Goal: Transaction & Acquisition: Purchase product/service

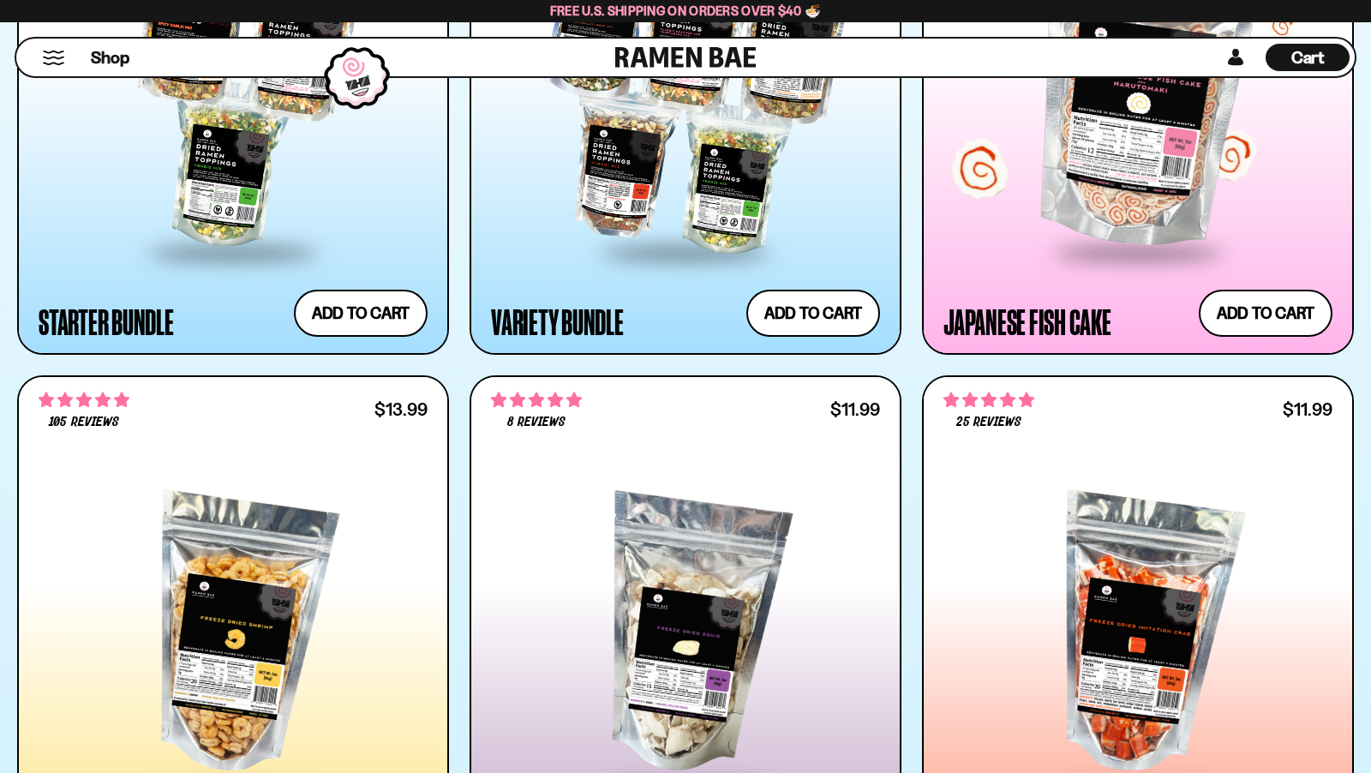
scroll to position [2300, 0]
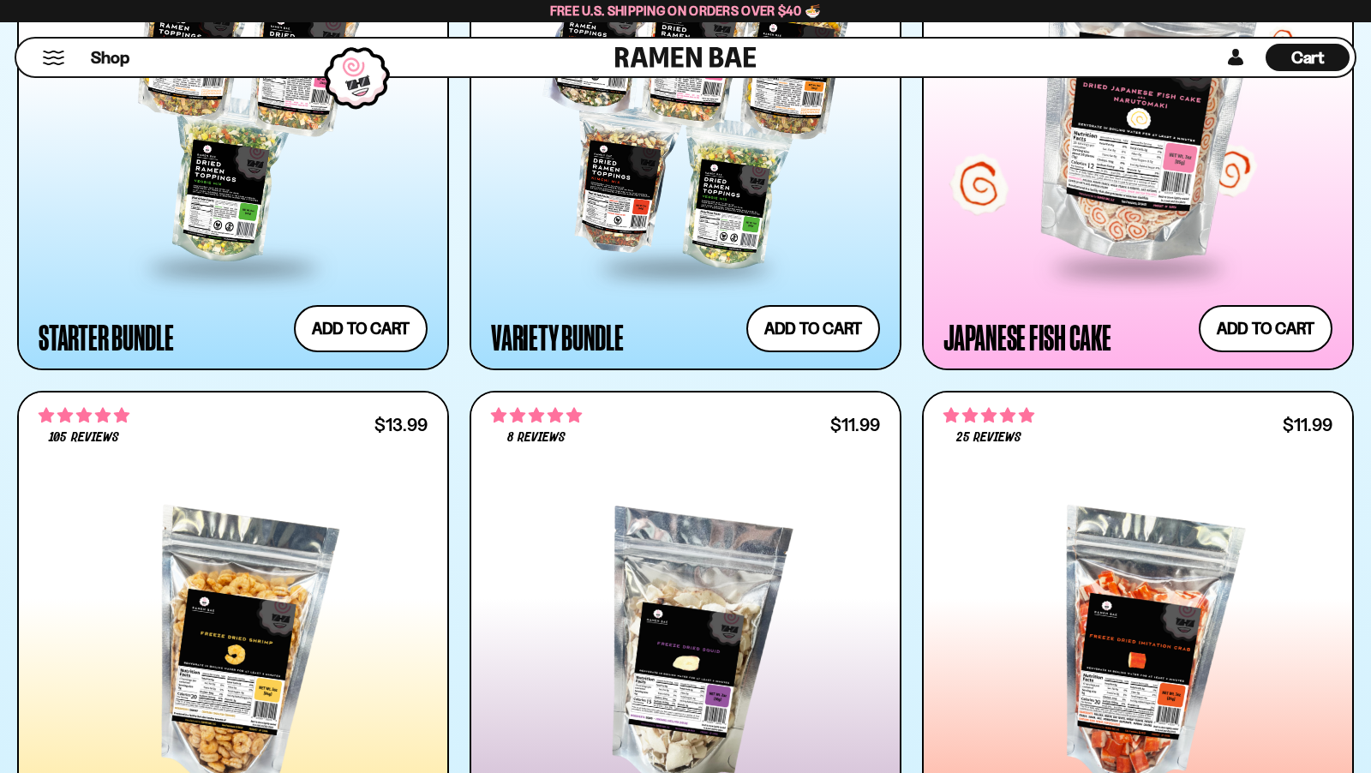
click at [1141, 245] on span at bounding box center [1137, 269] width 209 height 60
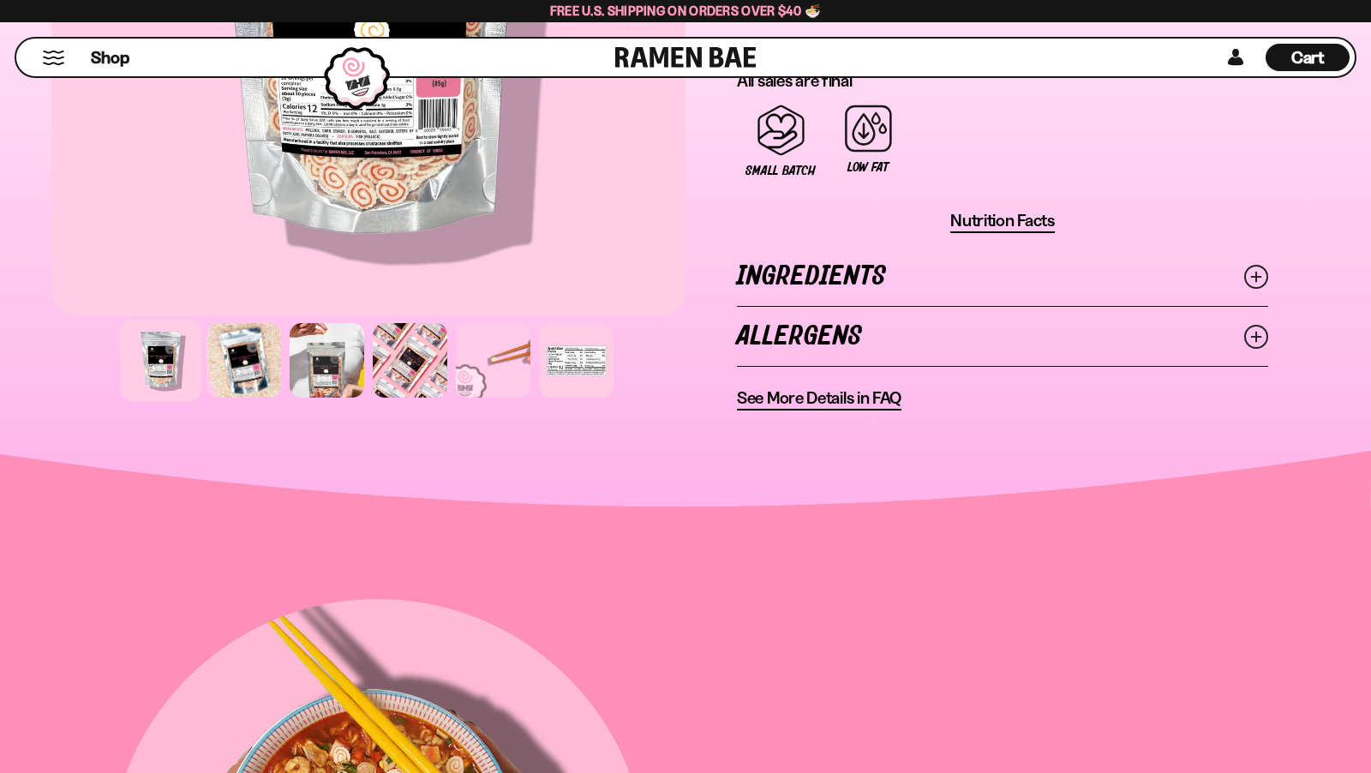
scroll to position [1213, 0]
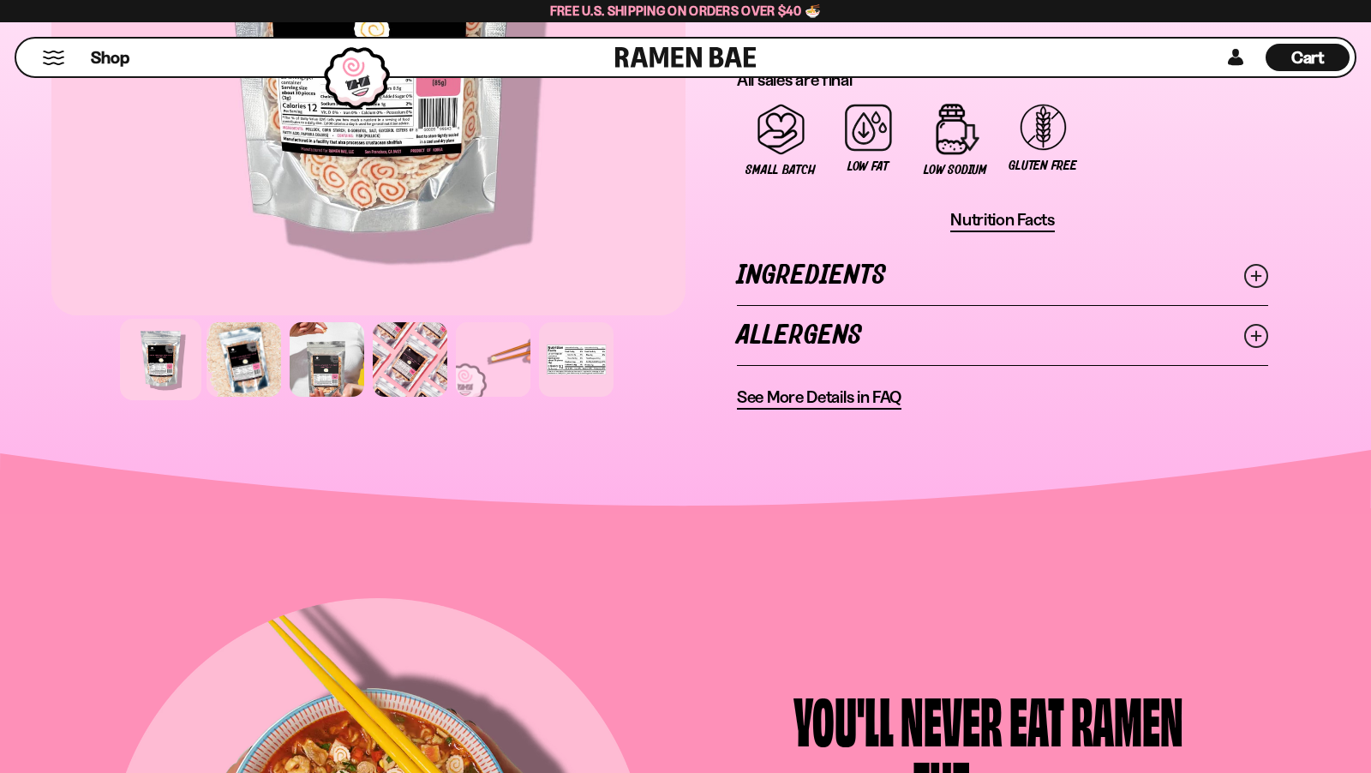
click at [793, 253] on link "Ingredients" at bounding box center [1002, 275] width 531 height 59
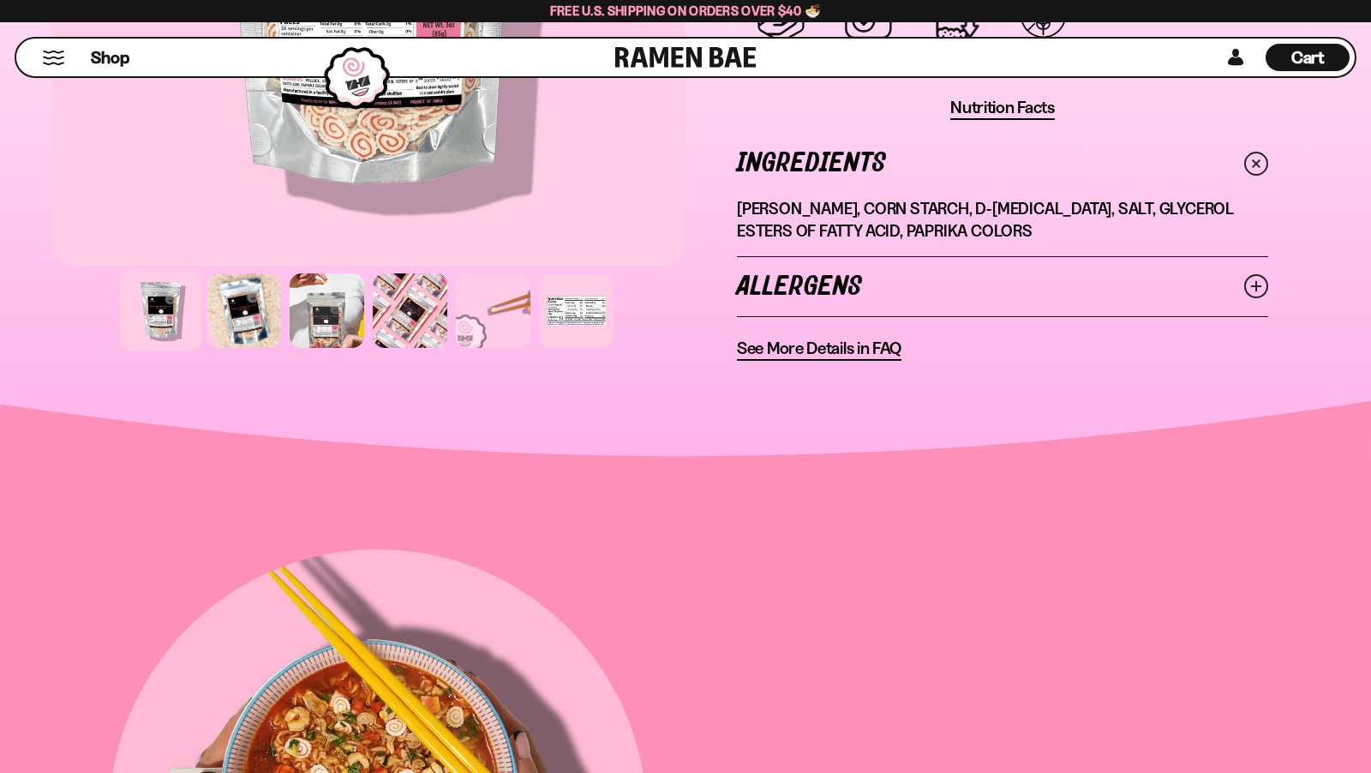
scroll to position [754, 0]
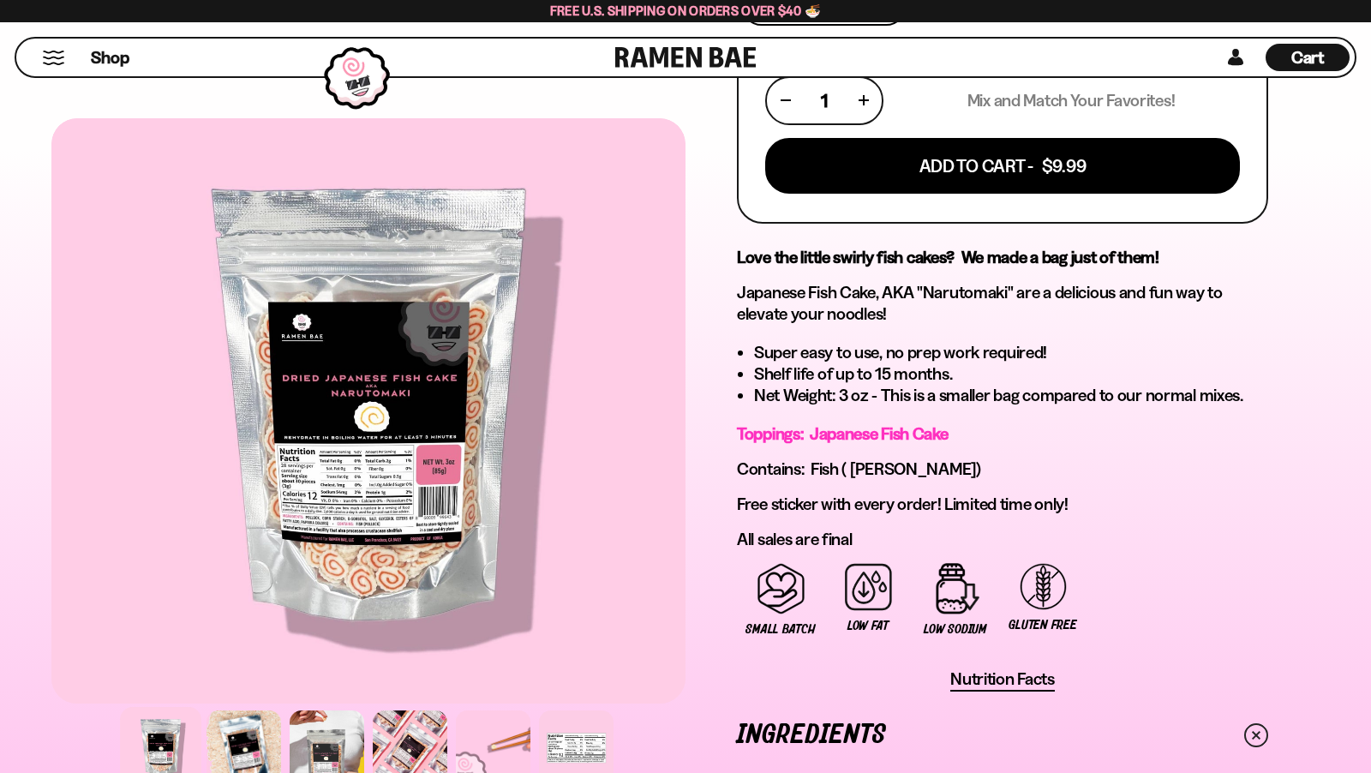
click at [44, 62] on button "Mobile Menu Trigger" at bounding box center [53, 58] width 23 height 15
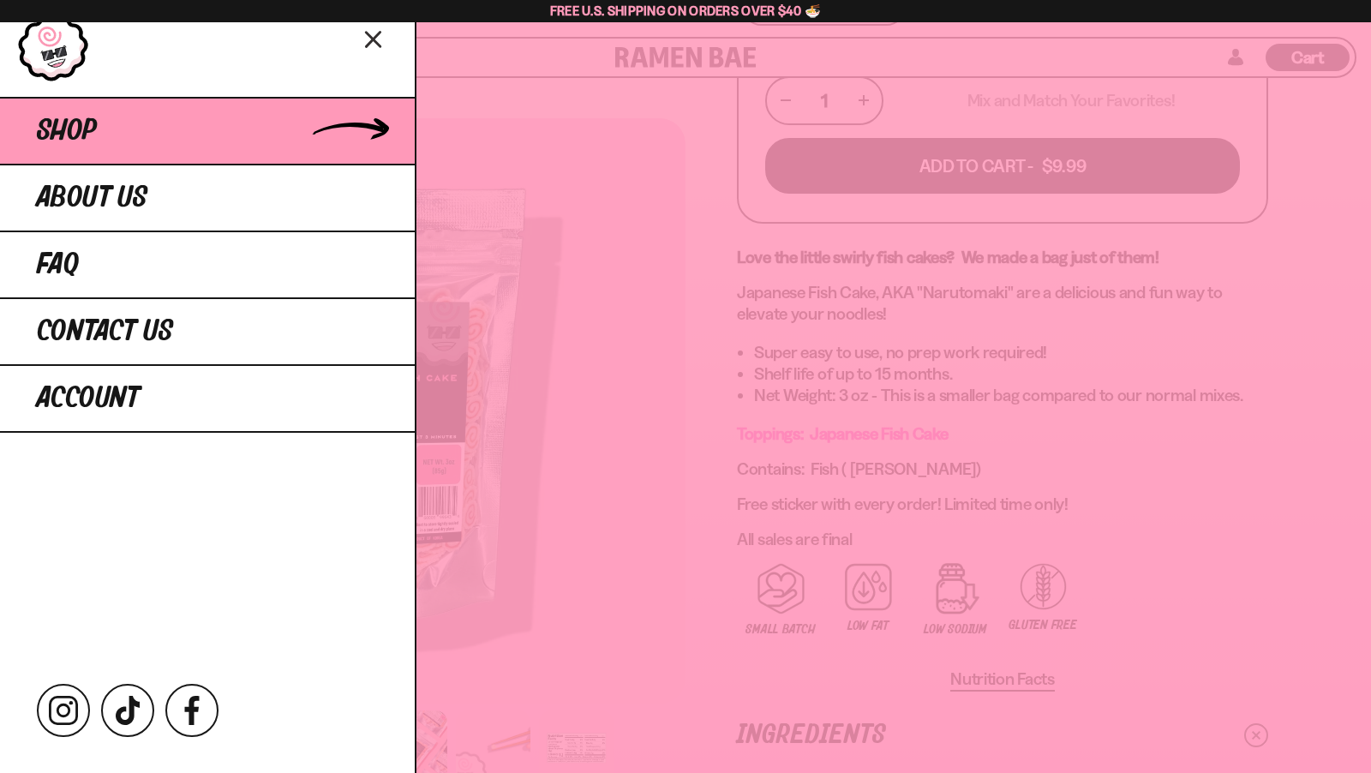
click at [150, 150] on link "Shop" at bounding box center [207, 130] width 415 height 67
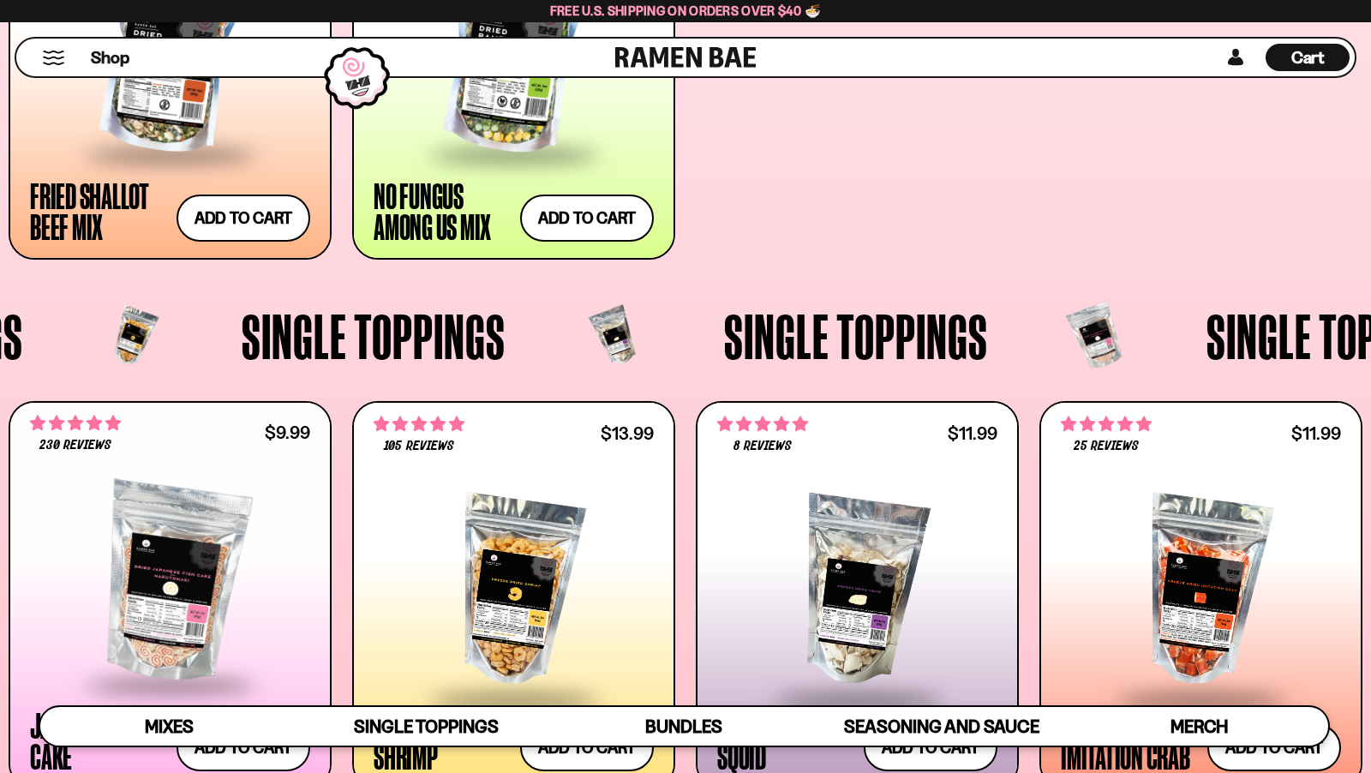
scroll to position [1316, 0]
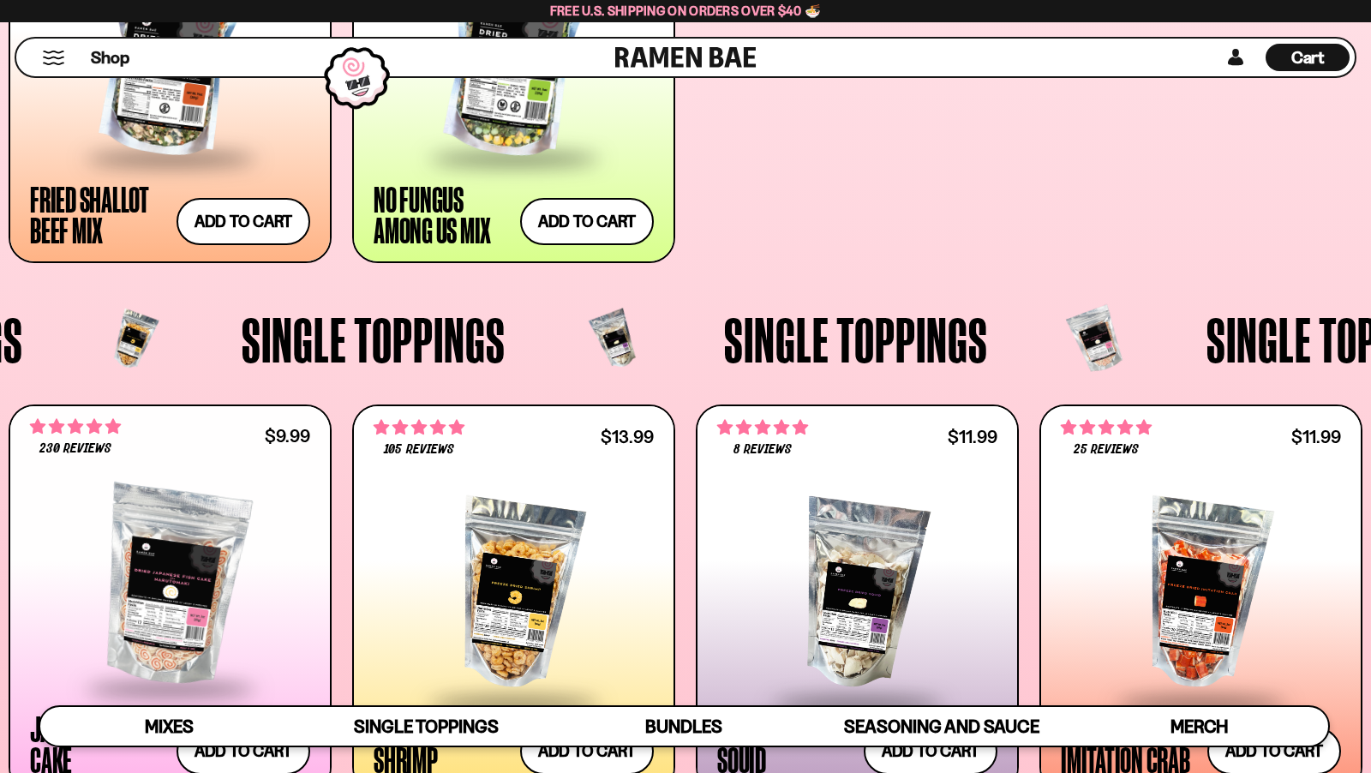
click at [1125, 506] on div at bounding box center [1201, 594] width 280 height 212
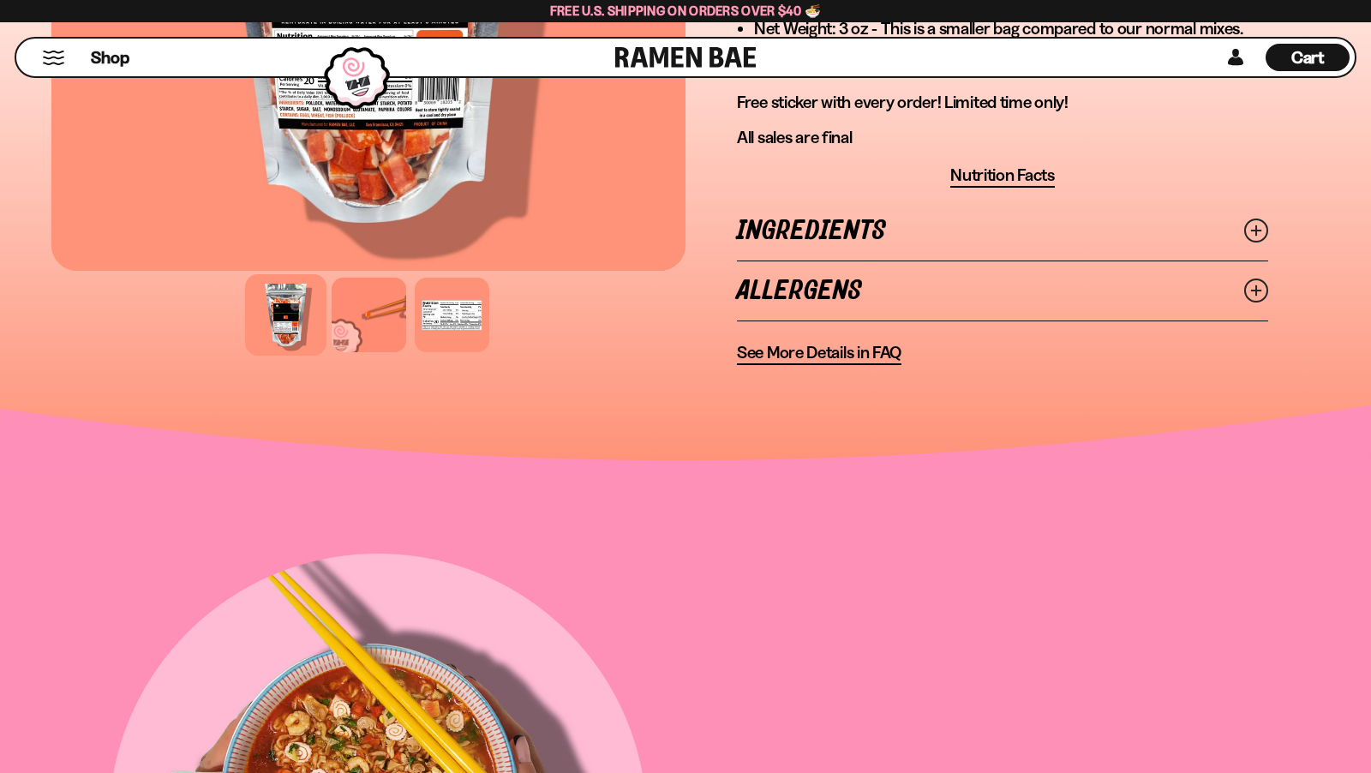
scroll to position [773, 0]
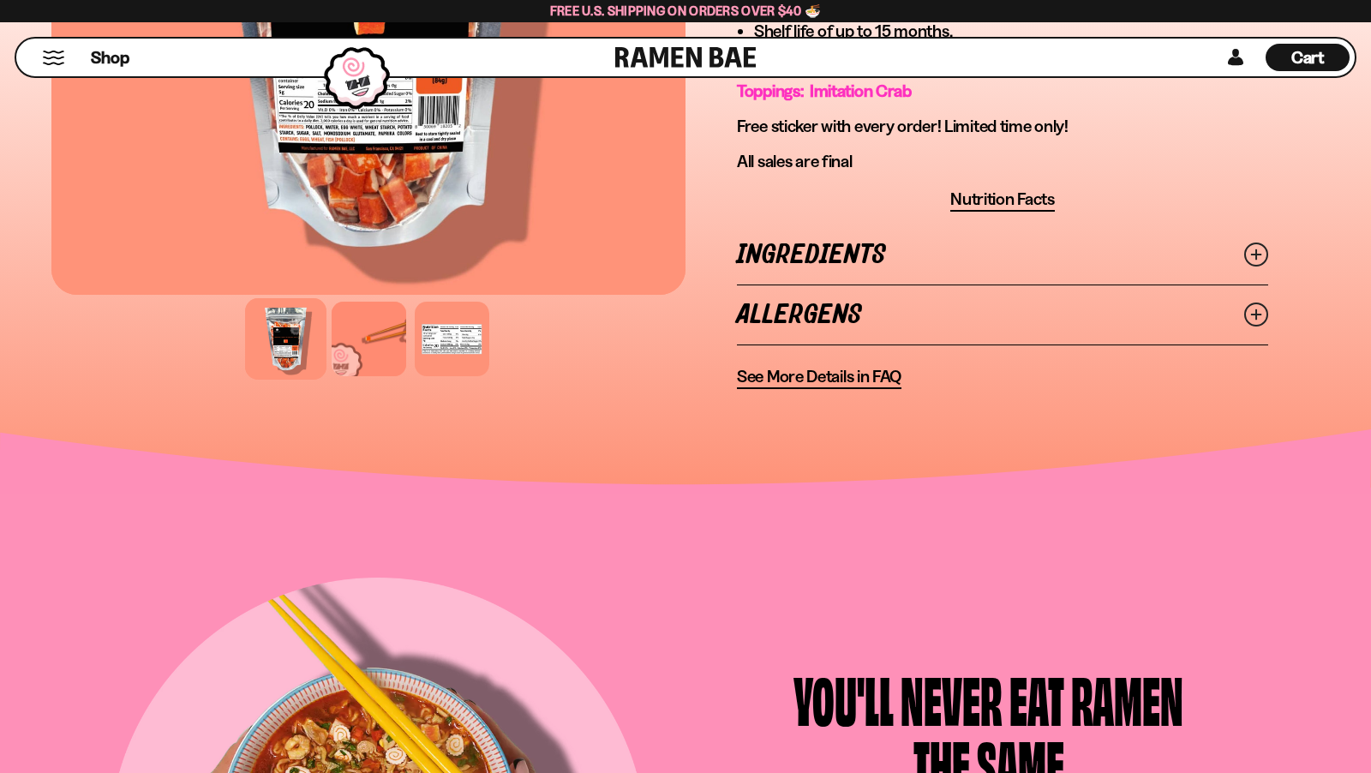
click at [825, 269] on link "Ingredients" at bounding box center [1002, 254] width 531 height 59
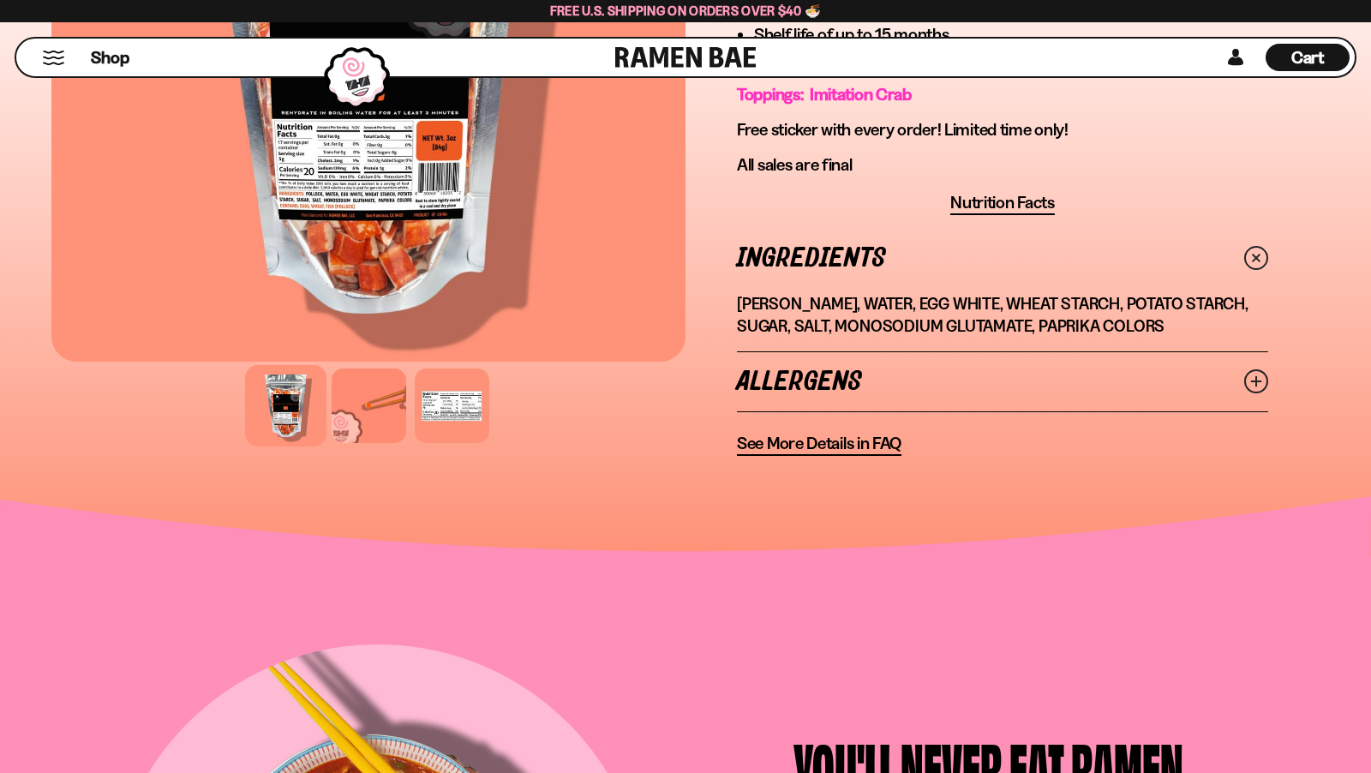
scroll to position [768, 0]
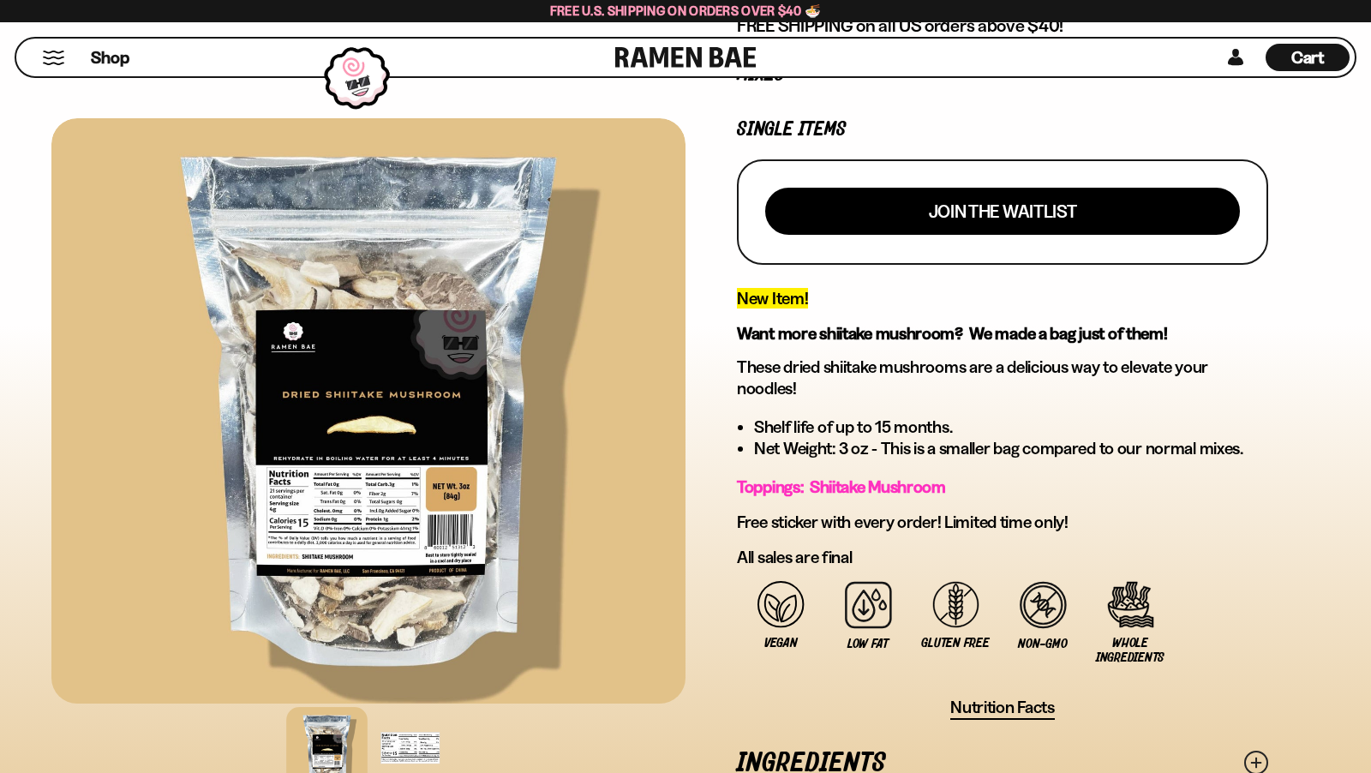
scroll to position [40, 0]
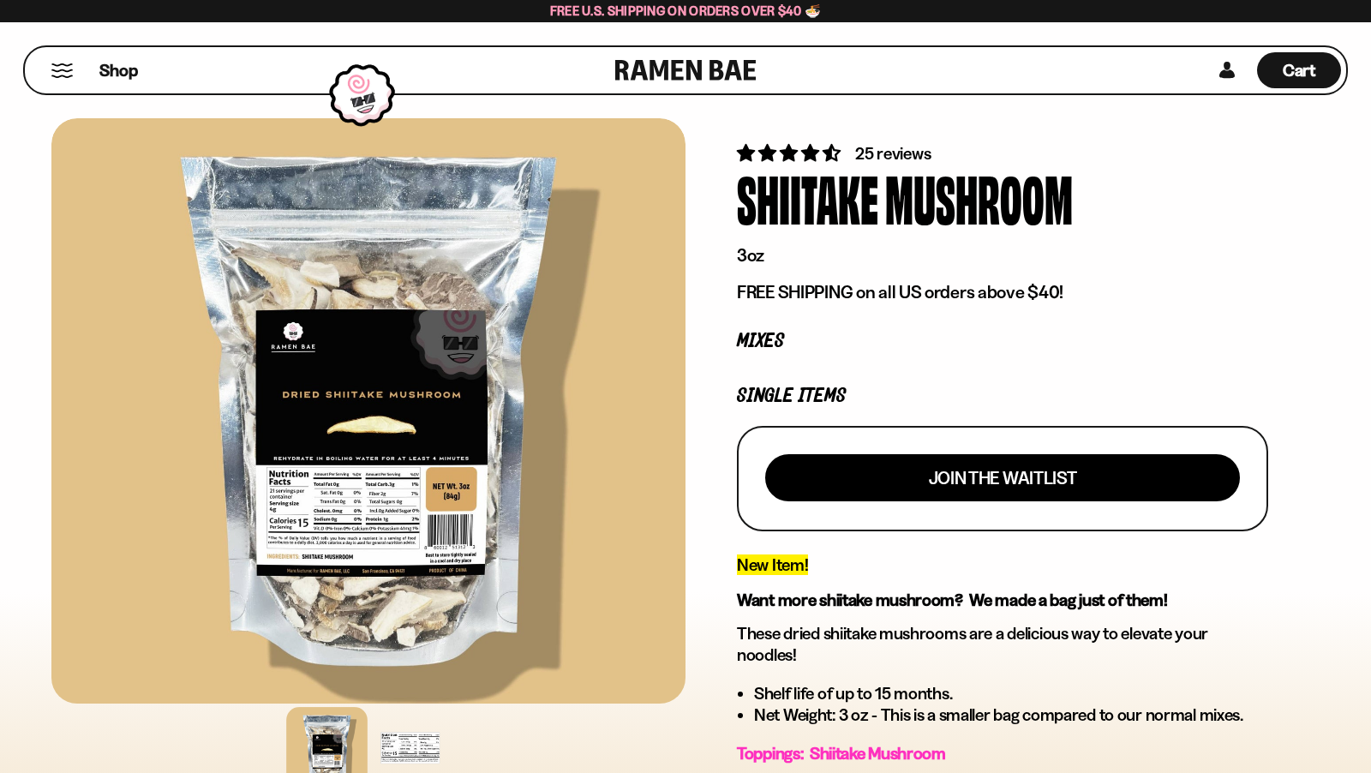
click at [45, 66] on div "Shop" at bounding box center [322, 70] width 585 height 46
click at [65, 69] on button "Mobile Menu Trigger" at bounding box center [62, 70] width 23 height 15
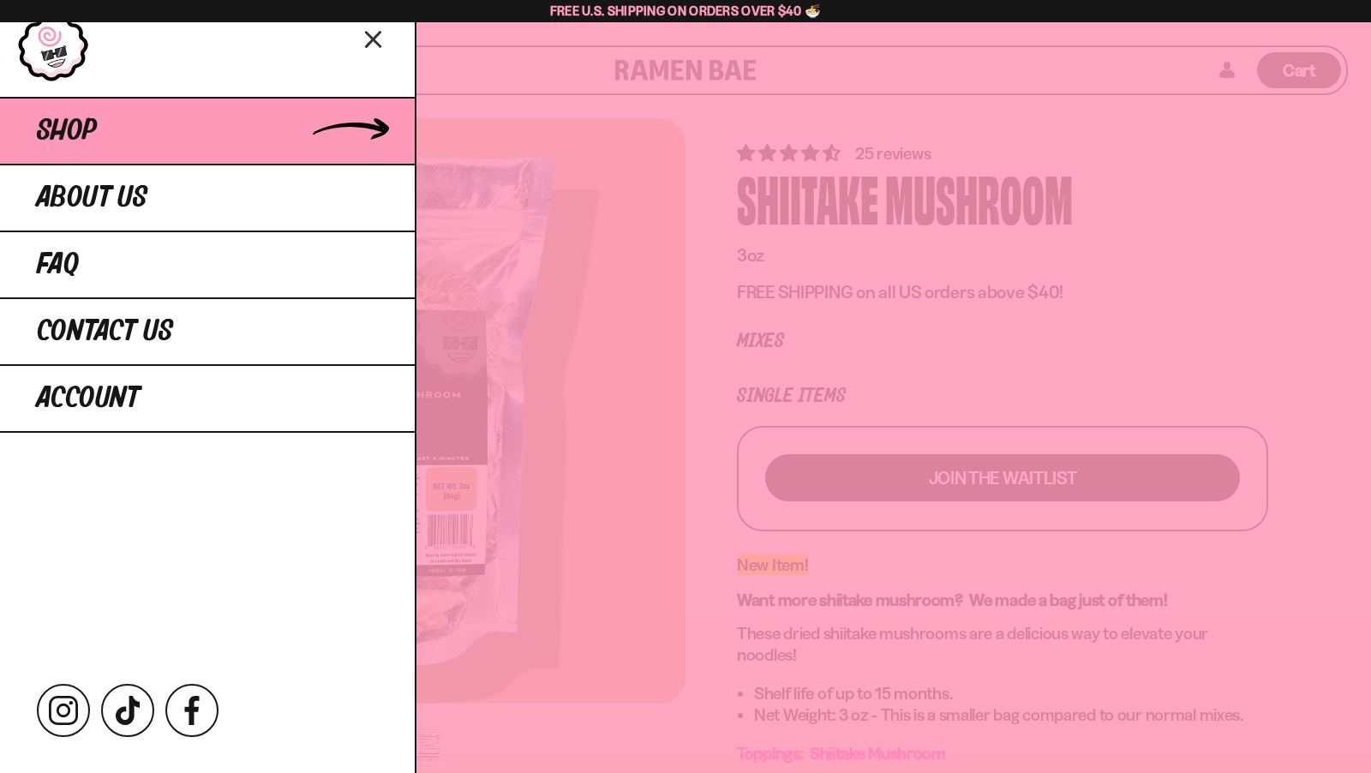
click at [180, 133] on link "Shop" at bounding box center [207, 130] width 415 height 67
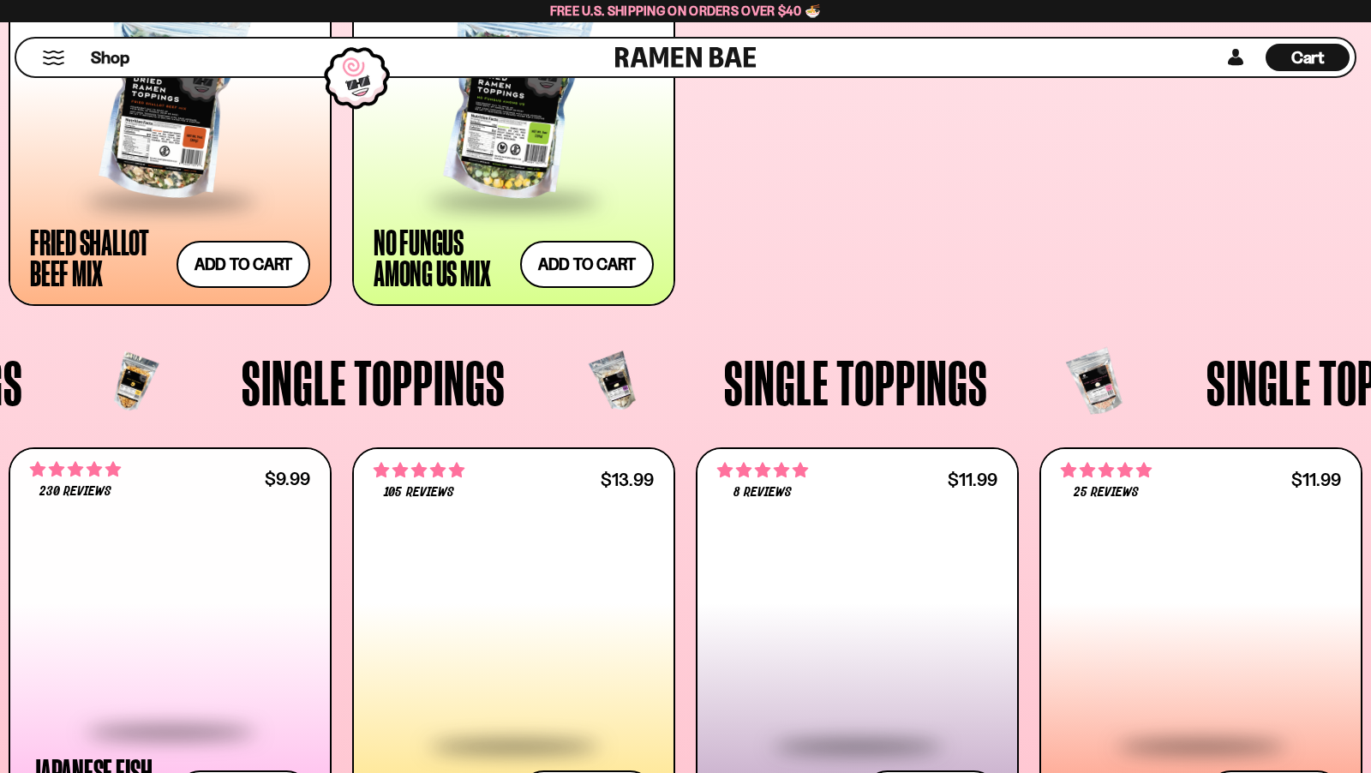
scroll to position [1389, 0]
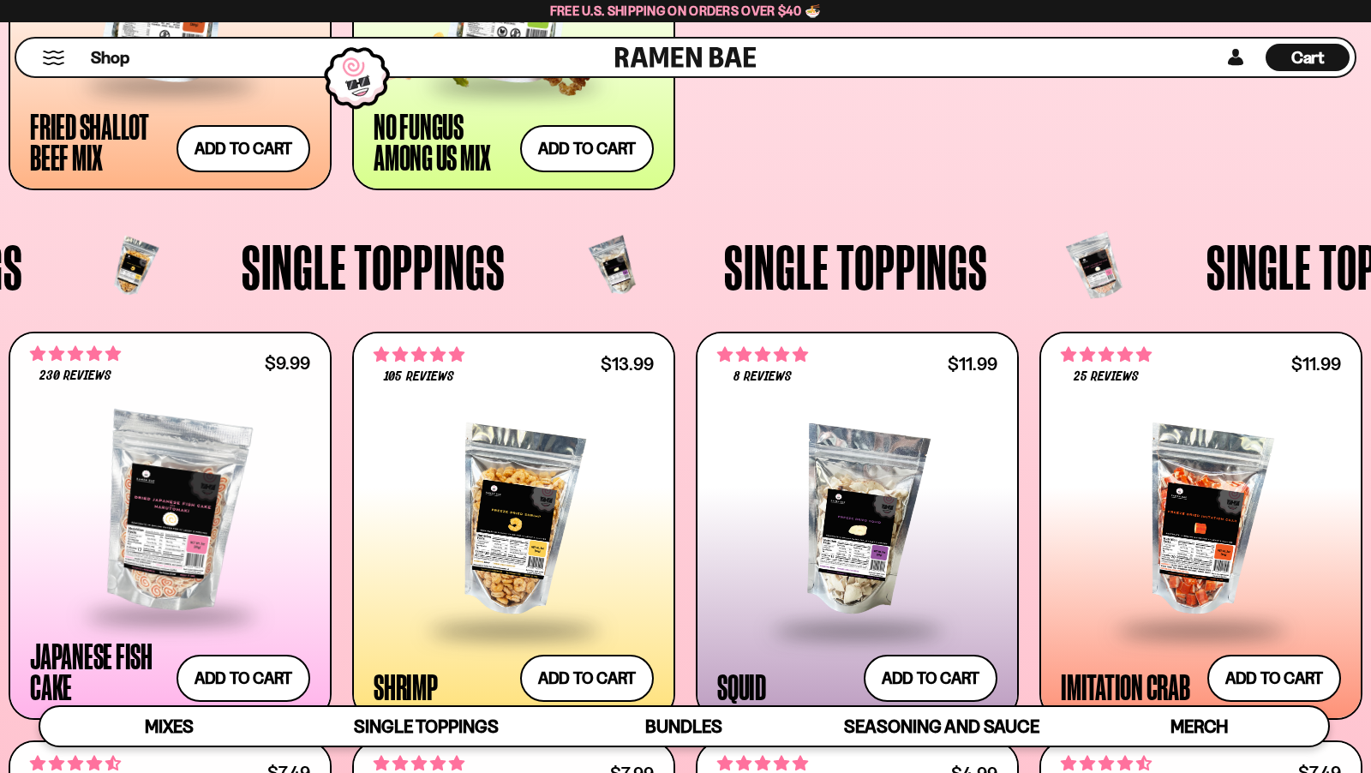
click at [410, 107] on span at bounding box center [514, 87] width 209 height 60
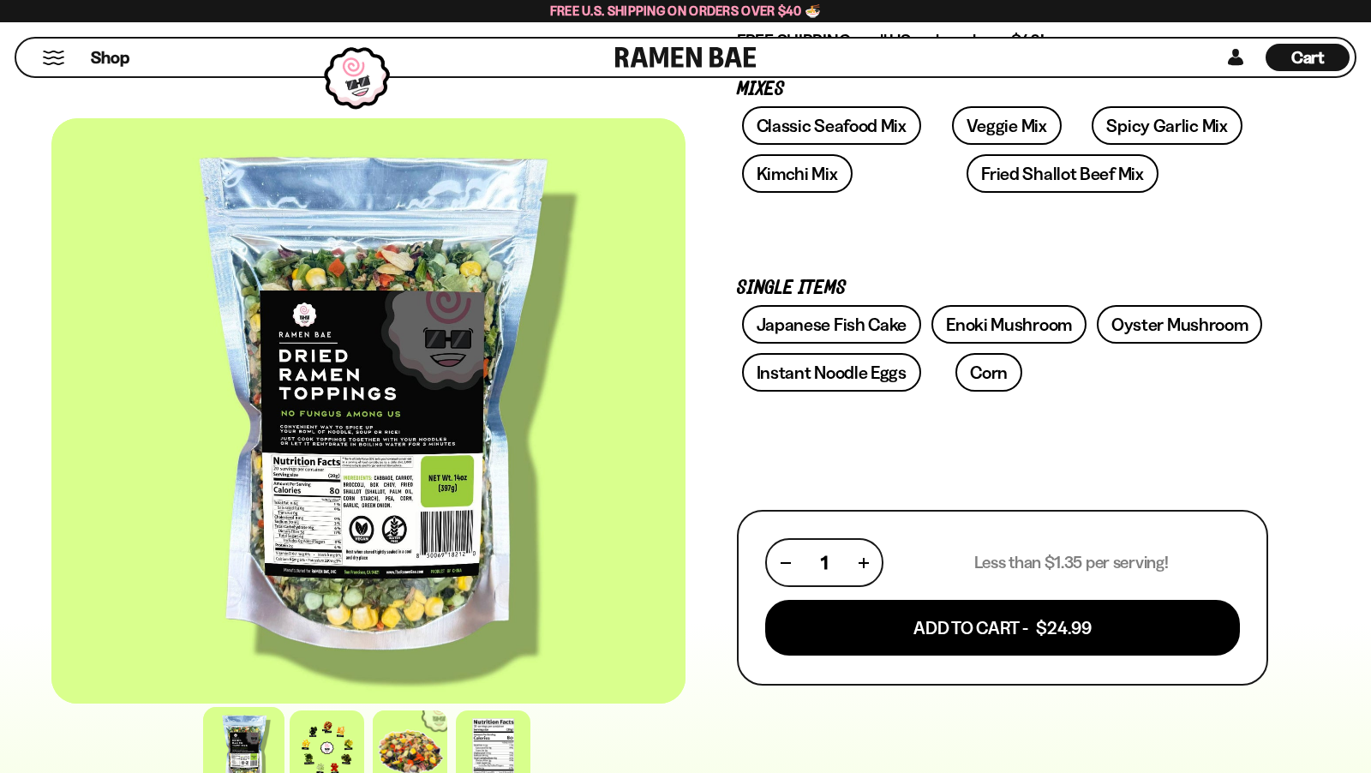
scroll to position [473, 0]
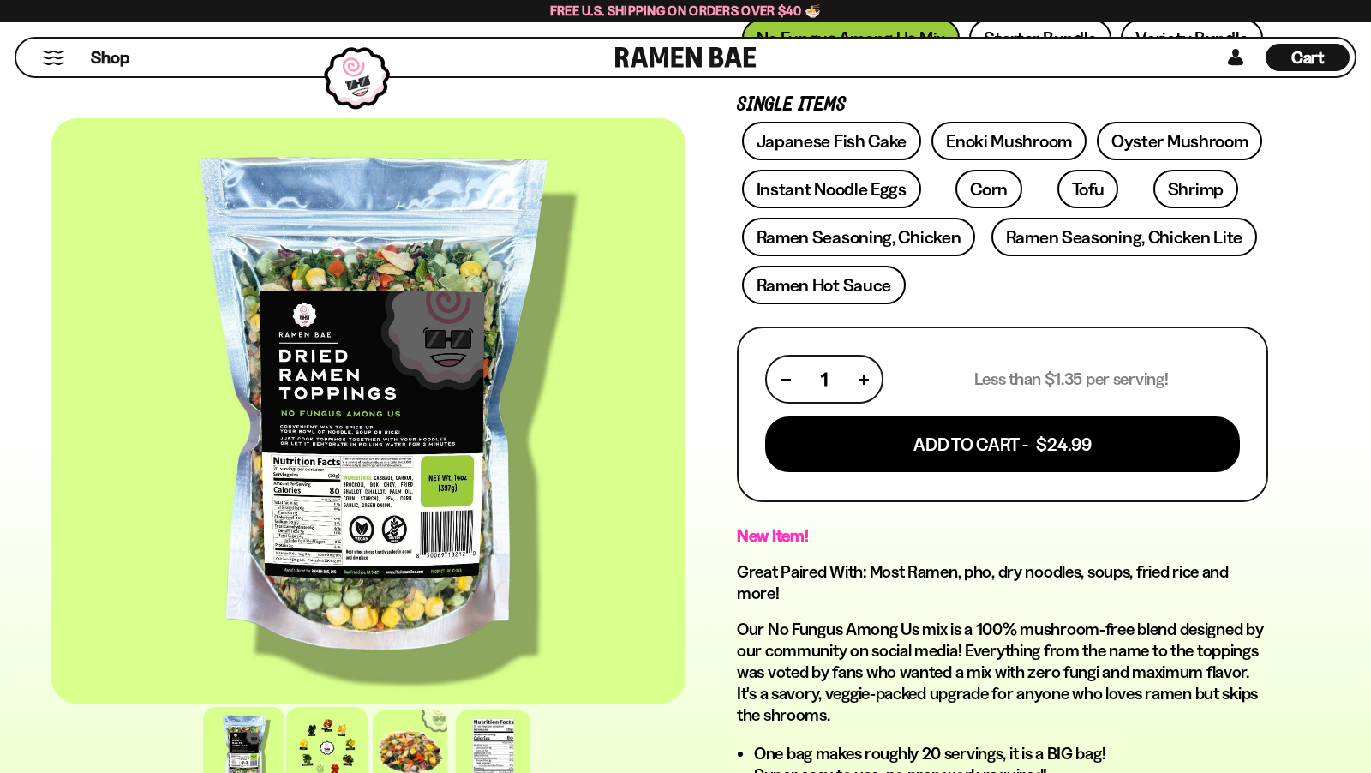
click at [344, 744] on div at bounding box center [326, 747] width 81 height 81
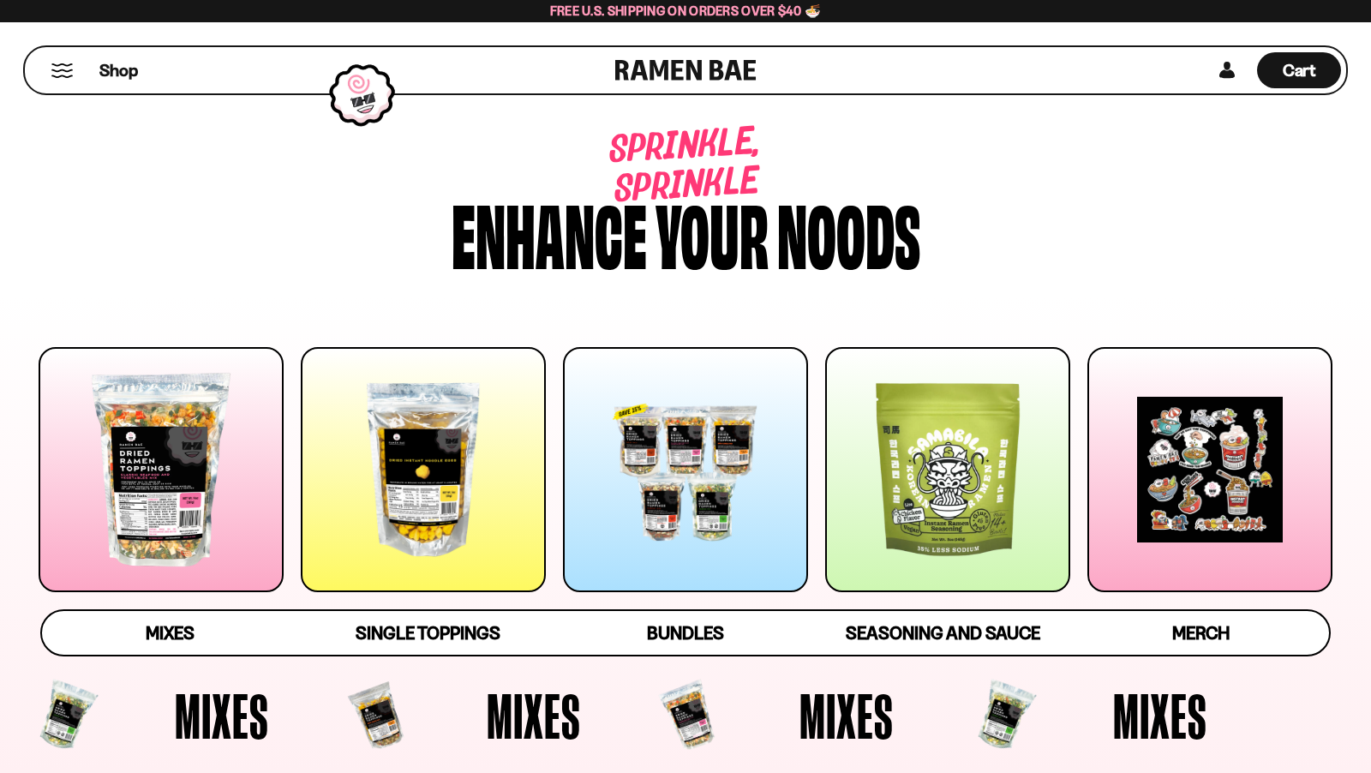
scroll to position [1316, 0]
